Goal: Task Accomplishment & Management: Use online tool/utility

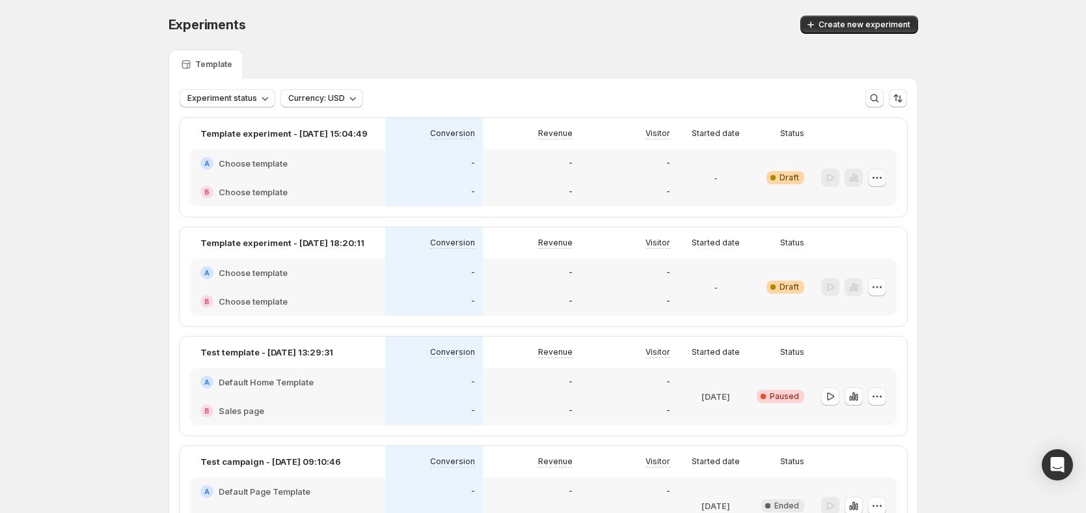
click at [884, 180] on icon "button" at bounding box center [877, 177] width 13 height 13
click at [891, 401] on div at bounding box center [854, 396] width 85 height 57
click at [884, 398] on icon "button" at bounding box center [877, 396] width 13 height 13
click at [881, 282] on span "Edit" at bounding box center [891, 281] width 94 height 13
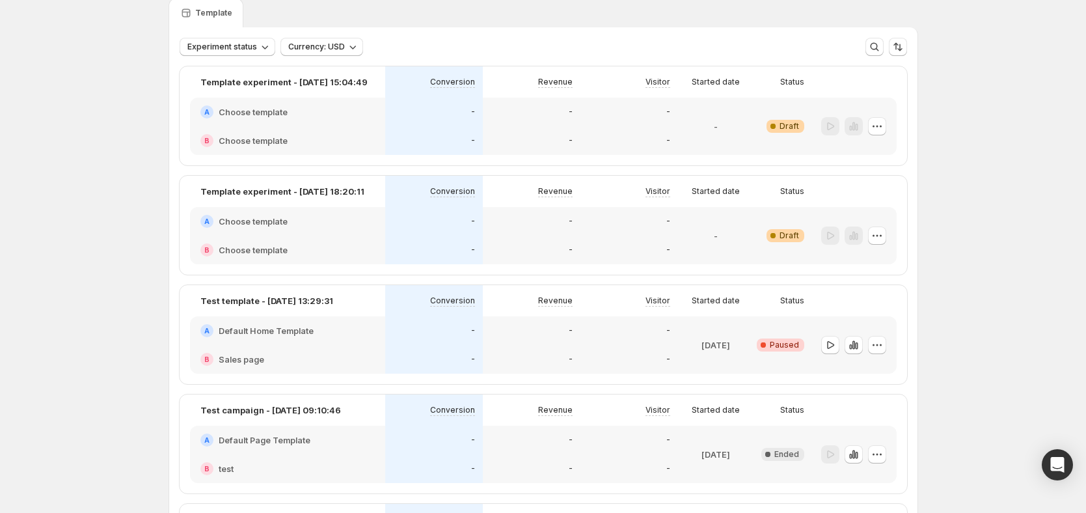
scroll to position [52, 0]
click at [878, 348] on icon "button" at bounding box center [877, 344] width 13 height 13
click at [887, 372] on span "Edit" at bounding box center [891, 371] width 94 height 13
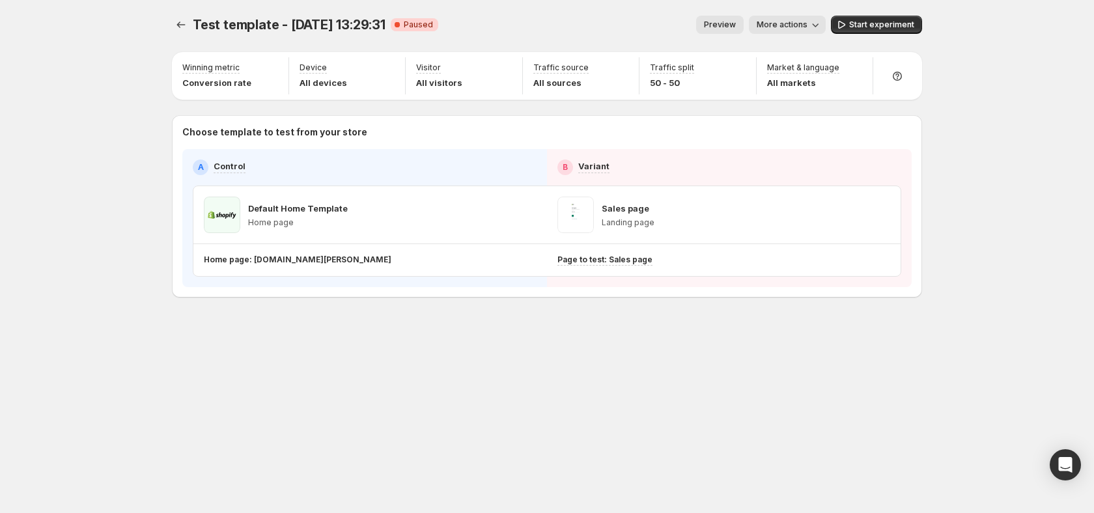
click at [726, 23] on span "Preview" at bounding box center [720, 25] width 32 height 10
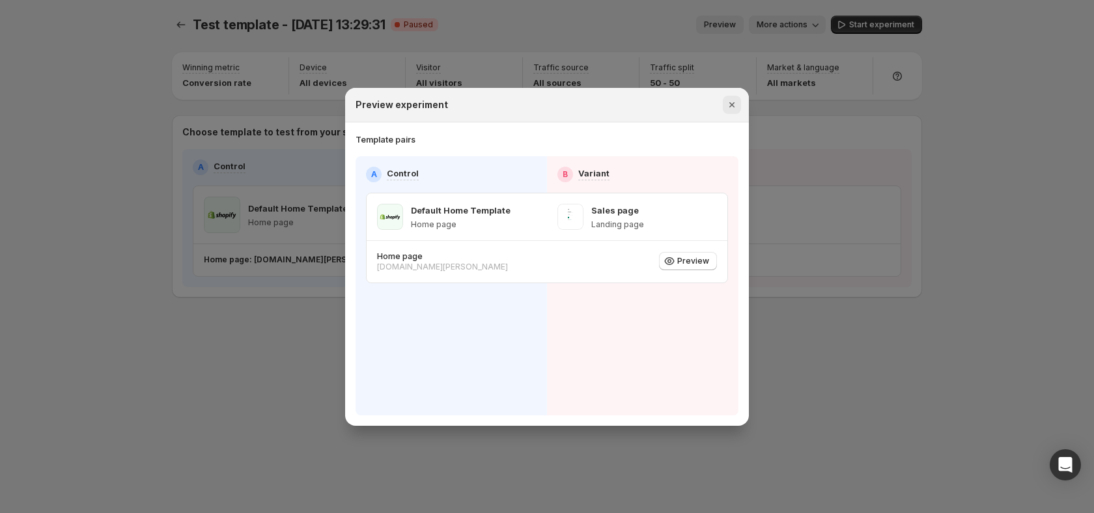
click at [733, 104] on icon "Close" at bounding box center [731, 104] width 13 height 13
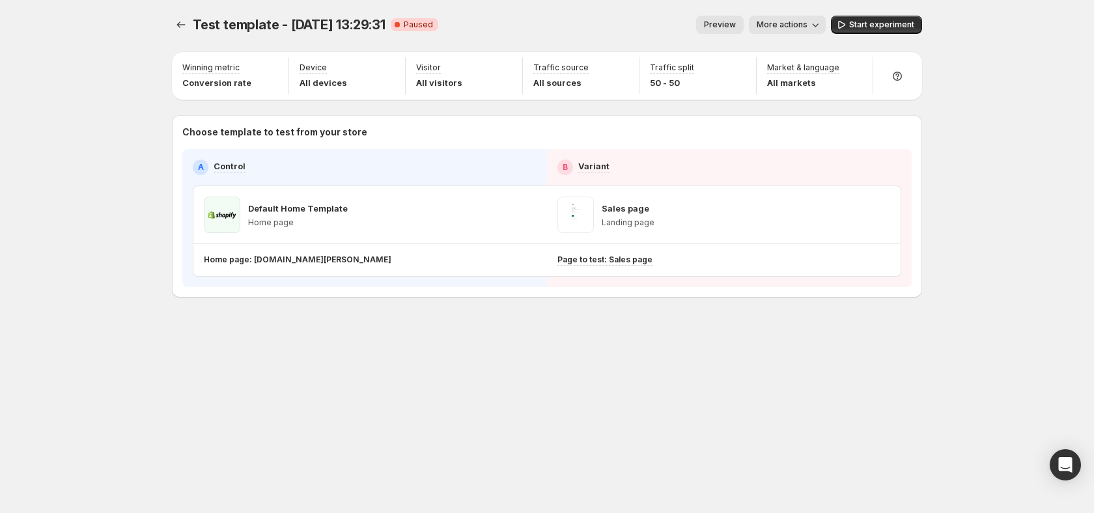
click at [706, 19] on button "Preview" at bounding box center [720, 25] width 48 height 18
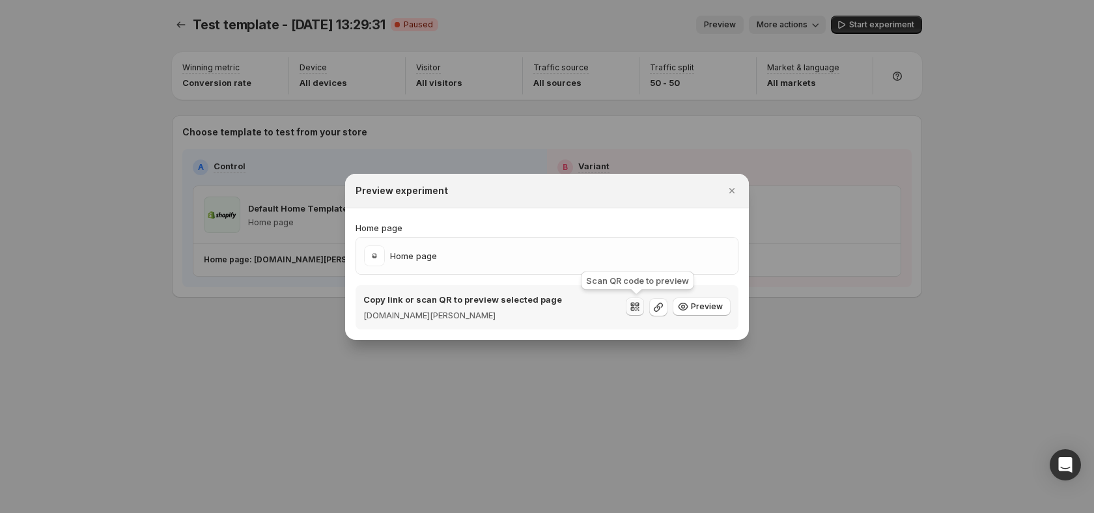
click at [638, 309] on icon ":r7d:" at bounding box center [637, 309] width 1 height 1
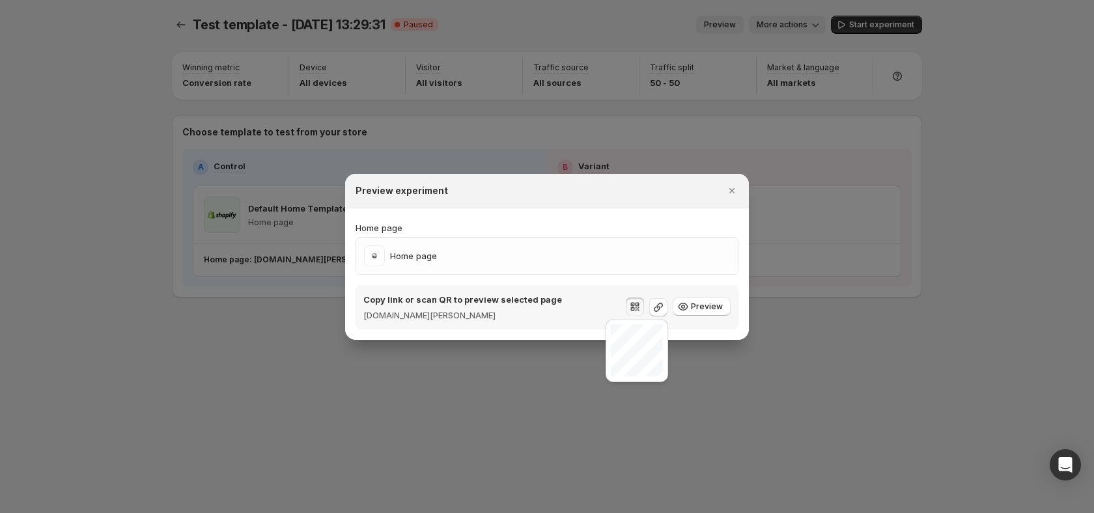
click at [835, 311] on div at bounding box center [547, 256] width 1094 height 513
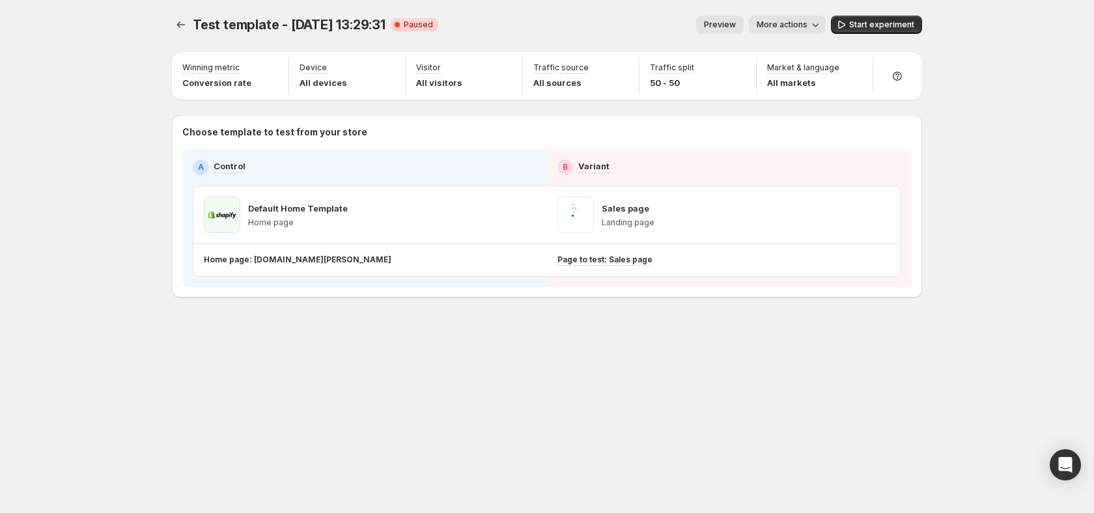
click at [732, 20] on span "Preview" at bounding box center [720, 25] width 32 height 10
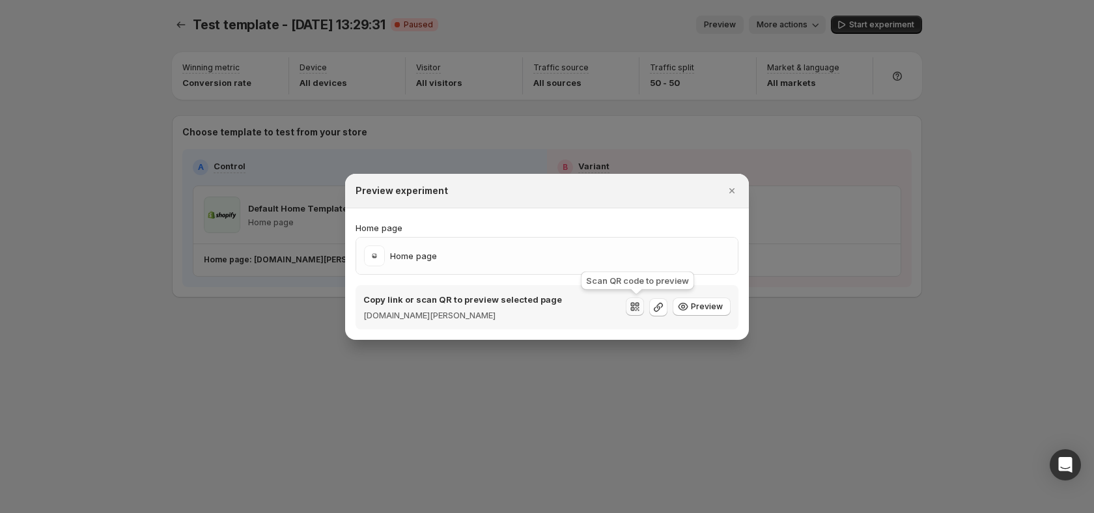
click at [637, 304] on icon ":r7u:" at bounding box center [634, 306] width 13 height 13
